Goal: Find specific fact

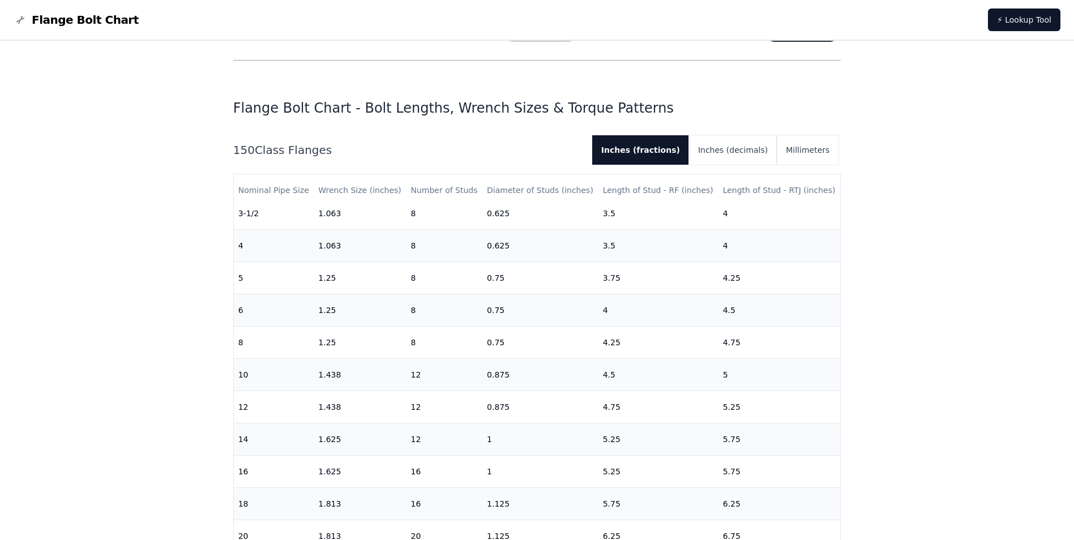
scroll to position [283, 0]
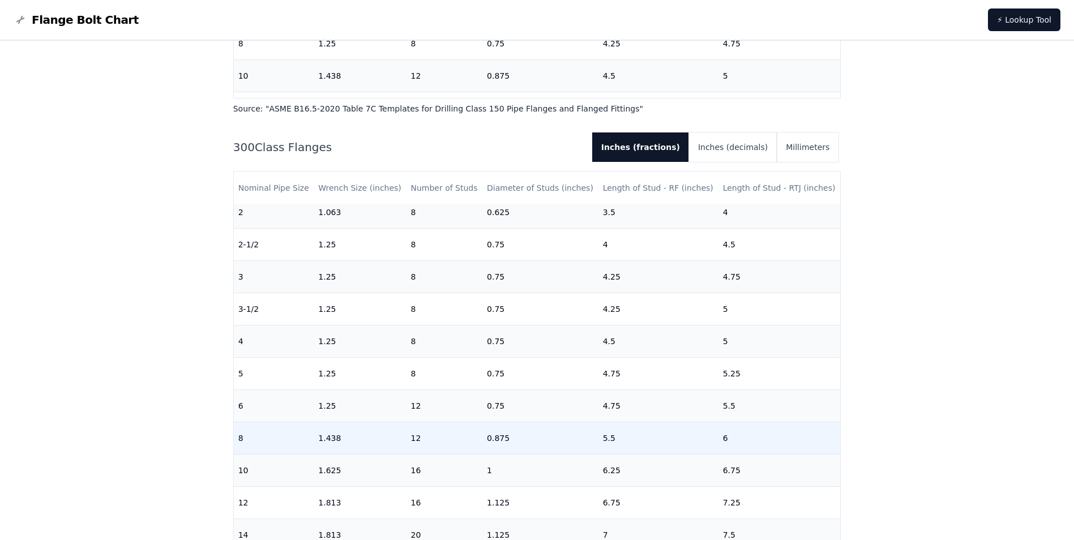
scroll to position [170, 0]
drag, startPoint x: 235, startPoint y: 440, endPoint x: 614, endPoint y: 440, distance: 378.6
click at [614, 440] on tr "8 1.438 12 0.875 5.5 6" at bounding box center [537, 437] width 607 height 32
drag, startPoint x: 614, startPoint y: 440, endPoint x: 596, endPoint y: 452, distance: 21.7
click at [598, 452] on td "5.5" at bounding box center [658, 437] width 120 height 32
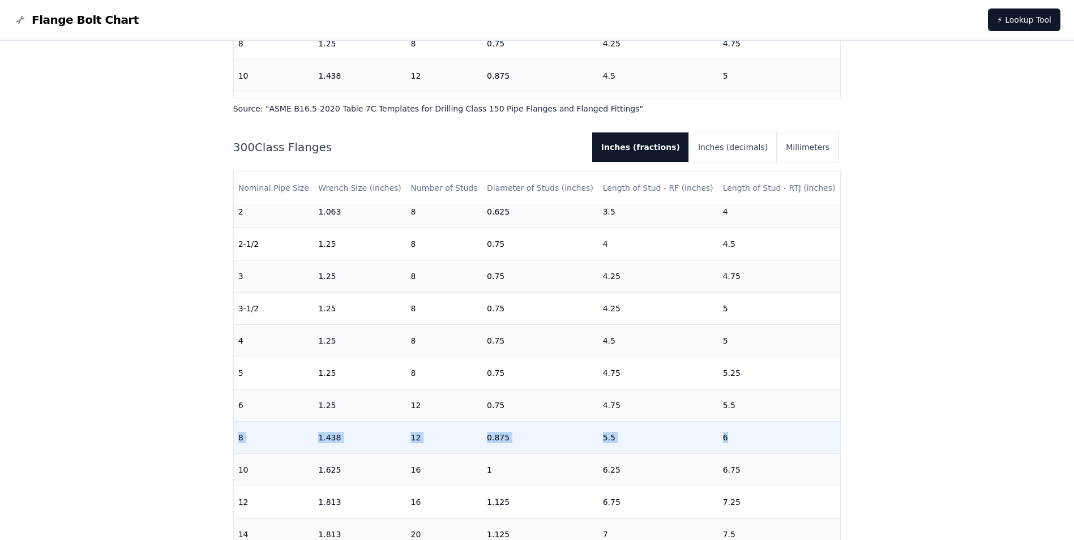
drag, startPoint x: 237, startPoint y: 439, endPoint x: 743, endPoint y: 437, distance: 506.5
click at [743, 437] on tr "8 1.438 12 0.875 5.5 6" at bounding box center [537, 437] width 607 height 32
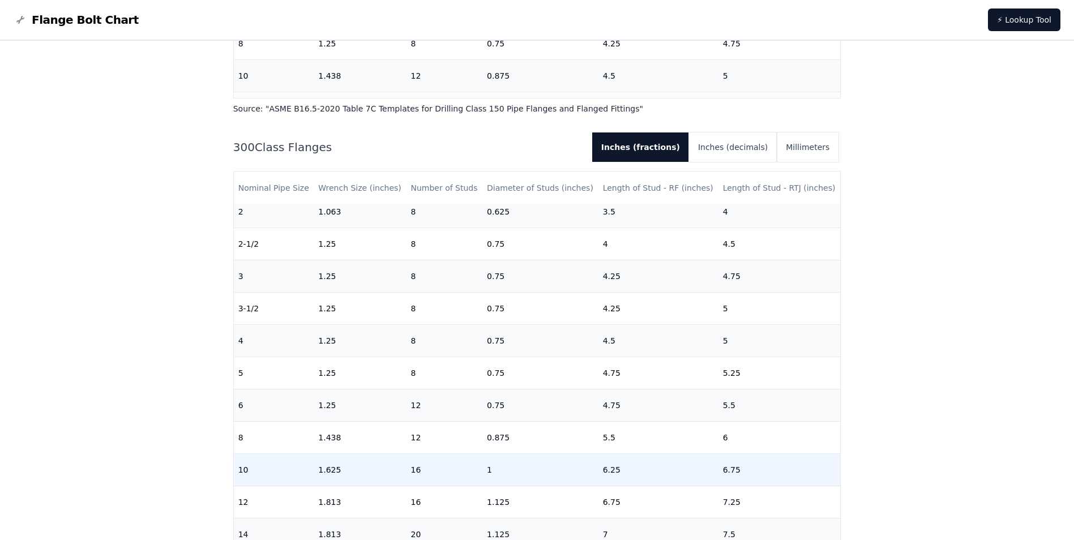
click at [615, 464] on td "6.25" at bounding box center [658, 469] width 120 height 32
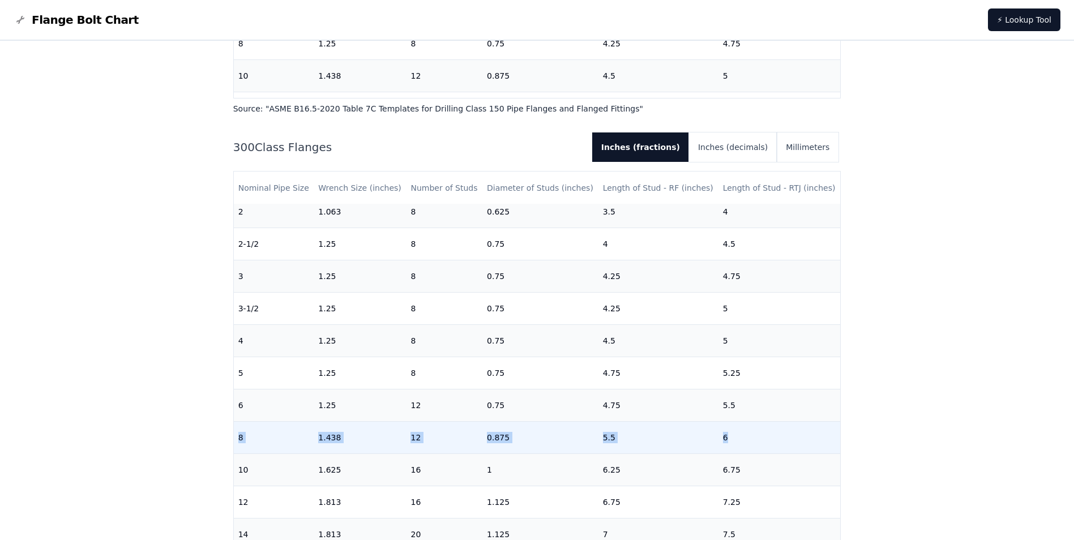
drag, startPoint x: 238, startPoint y: 435, endPoint x: 729, endPoint y: 437, distance: 490.7
click at [729, 437] on tr "8 1.438 12 0.875 5.5 6" at bounding box center [537, 437] width 607 height 32
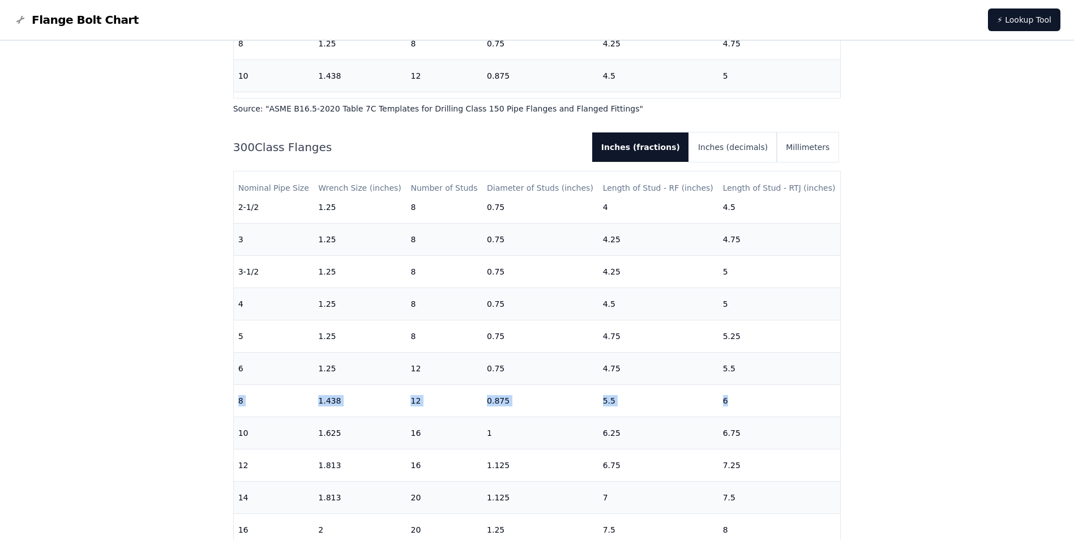
scroll to position [226, 0]
